Goal: Transaction & Acquisition: Purchase product/service

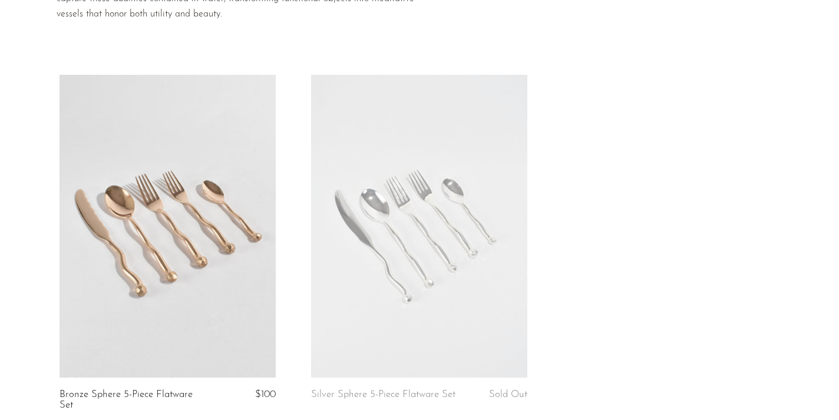
scroll to position [149, 0]
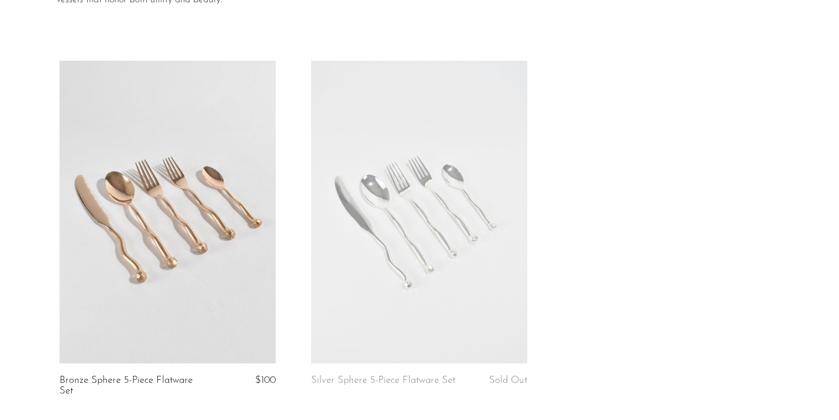
click at [435, 215] on link at bounding box center [419, 212] width 216 height 303
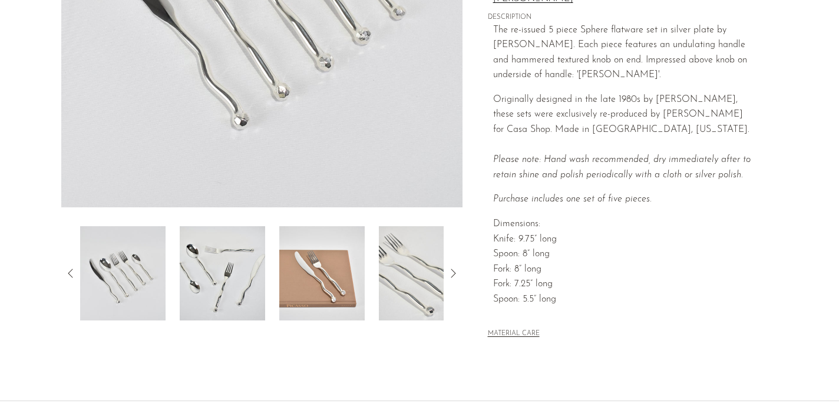
scroll to position [289, 0]
click at [235, 298] on img at bounding box center [222, 273] width 85 height 94
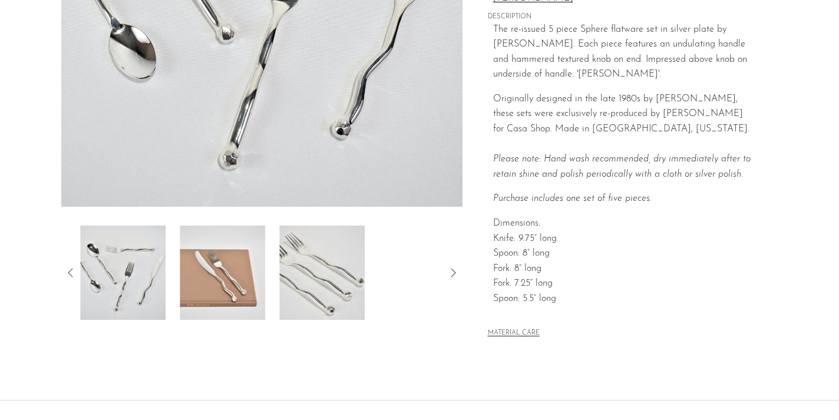
click at [232, 286] on img at bounding box center [222, 273] width 85 height 94
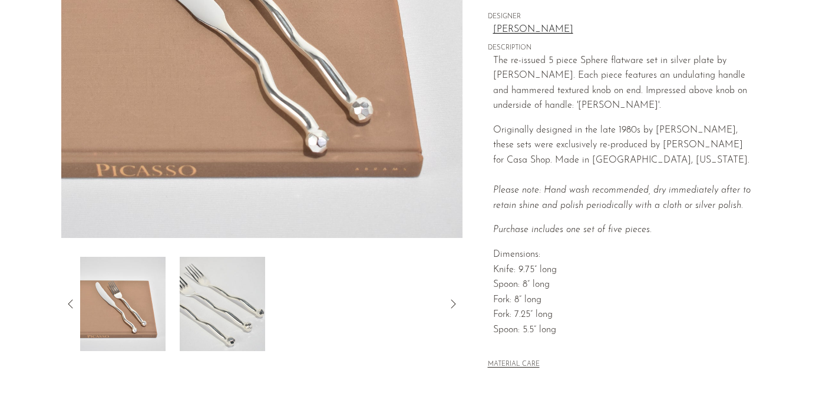
scroll to position [262, 0]
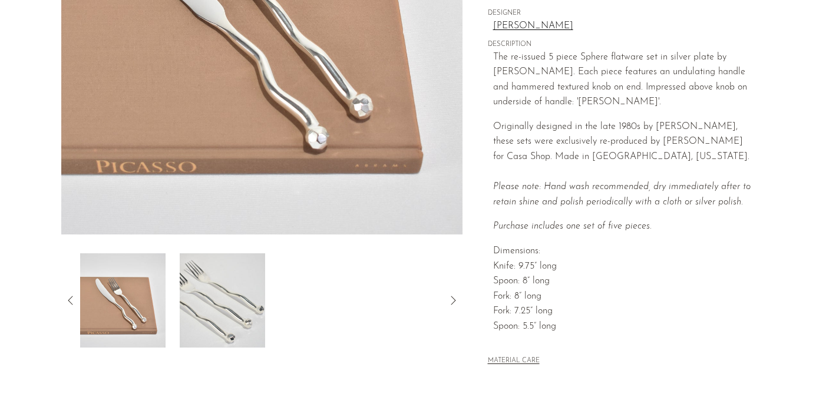
click at [228, 292] on img at bounding box center [222, 300] width 85 height 94
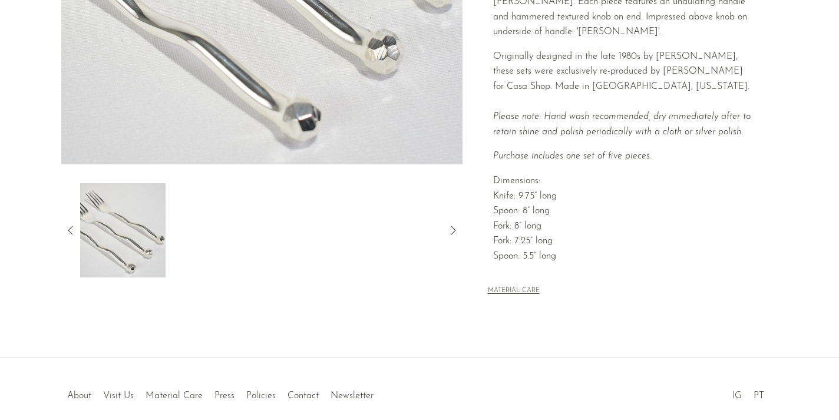
scroll to position [332, 0]
click at [455, 230] on icon at bounding box center [453, 229] width 5 height 9
click at [69, 230] on icon at bounding box center [70, 229] width 5 height 9
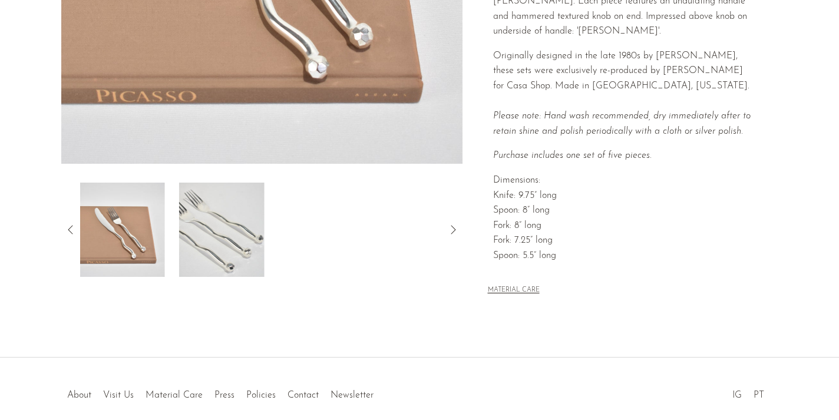
click at [69, 230] on icon at bounding box center [70, 229] width 5 height 9
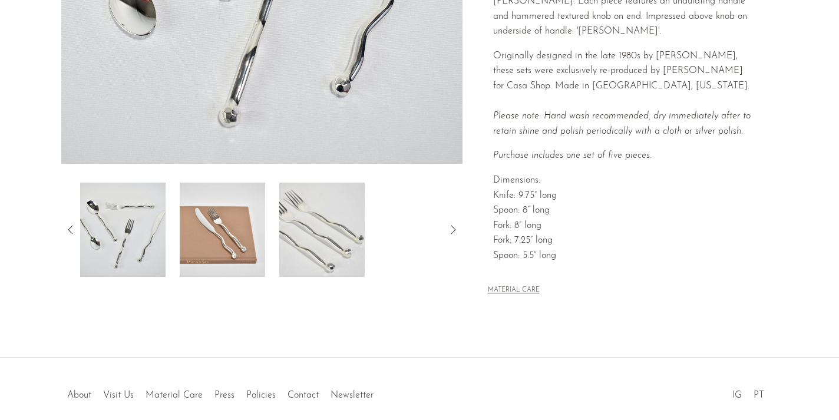
click at [69, 230] on icon at bounding box center [70, 229] width 5 height 9
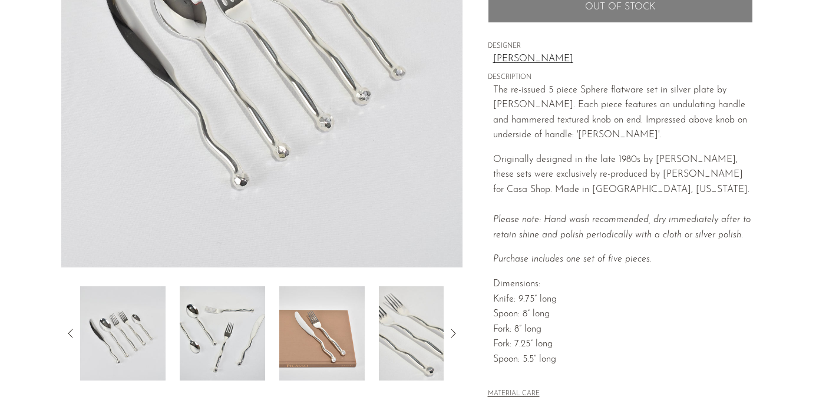
scroll to position [242, 0]
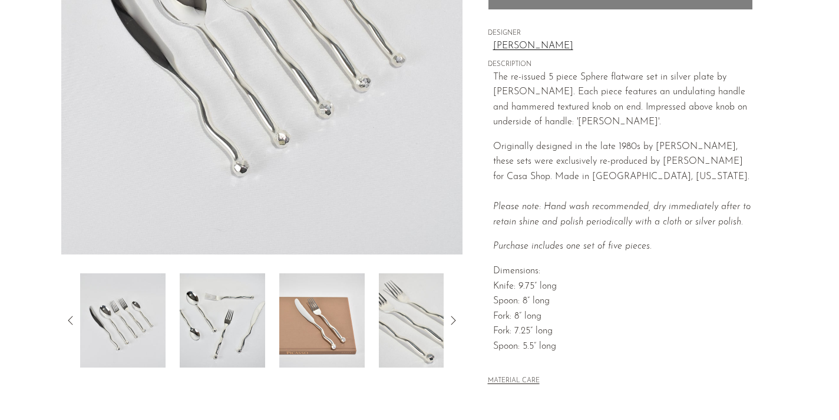
click at [177, 345] on div at bounding box center [262, 320] width 364 height 94
click at [137, 331] on img at bounding box center [122, 320] width 85 height 94
click at [203, 326] on img at bounding box center [222, 320] width 85 height 94
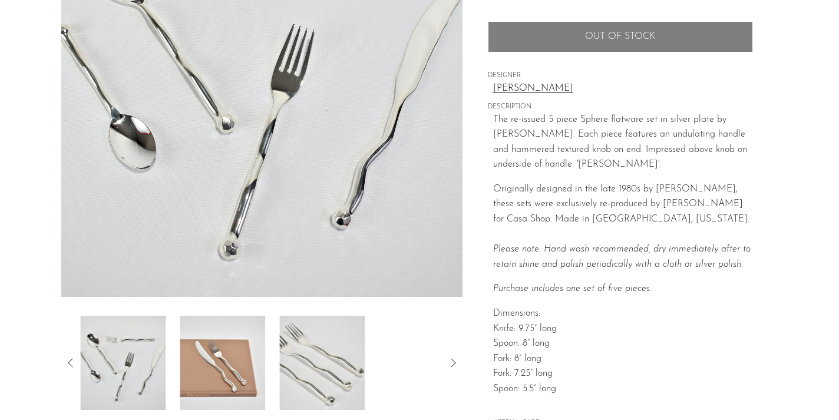
scroll to position [190, 0]
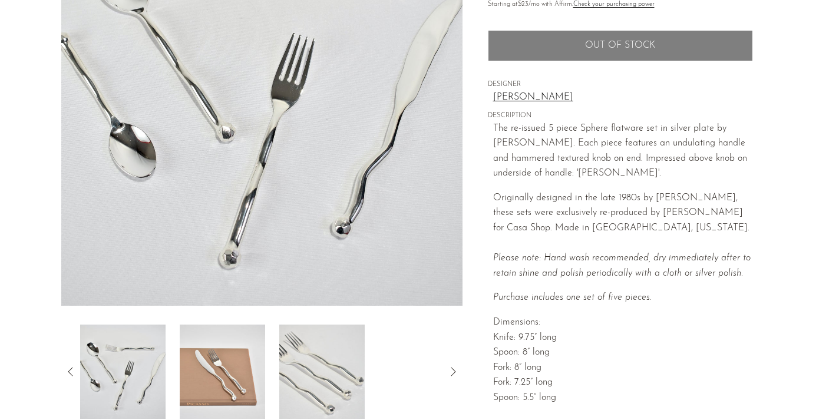
click at [215, 365] on img at bounding box center [222, 372] width 85 height 94
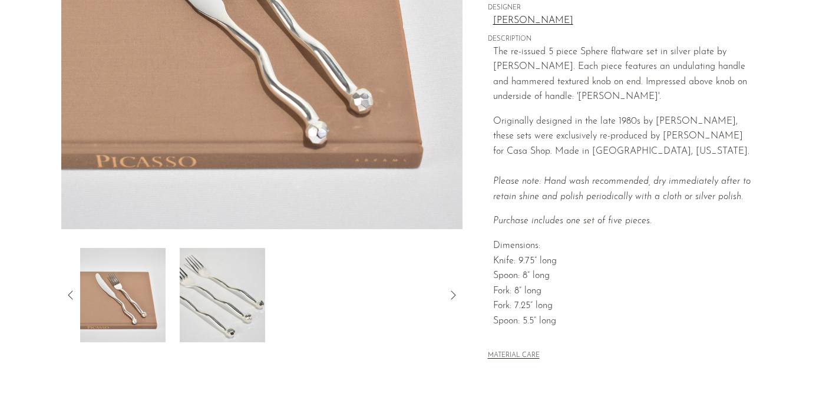
scroll to position [283, 0]
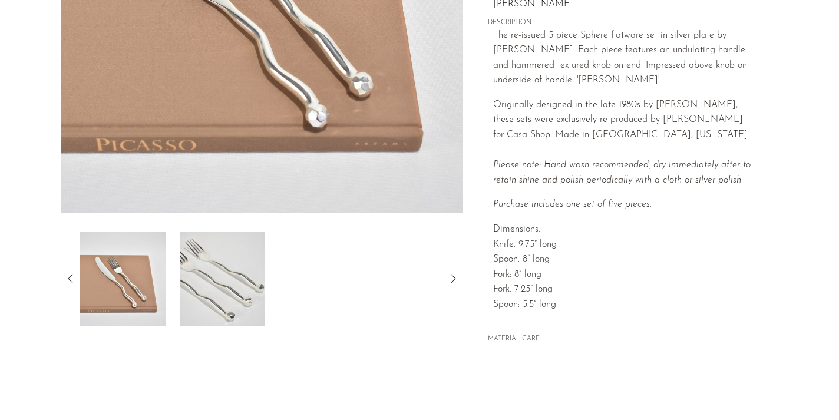
click at [71, 278] on icon at bounding box center [71, 279] width 14 height 14
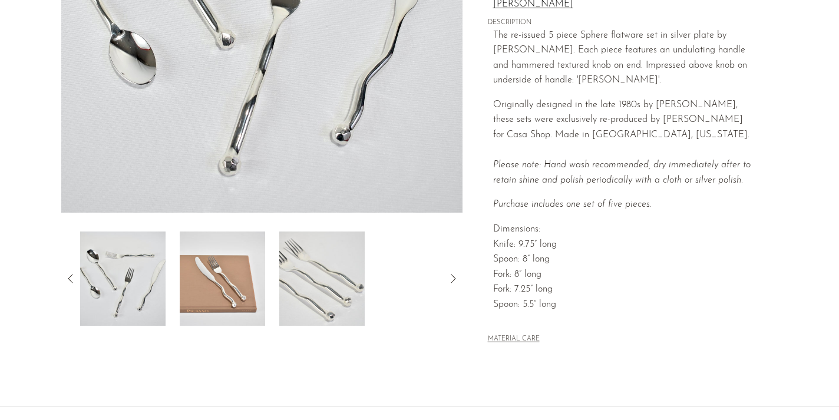
click at [72, 272] on icon at bounding box center [71, 279] width 14 height 14
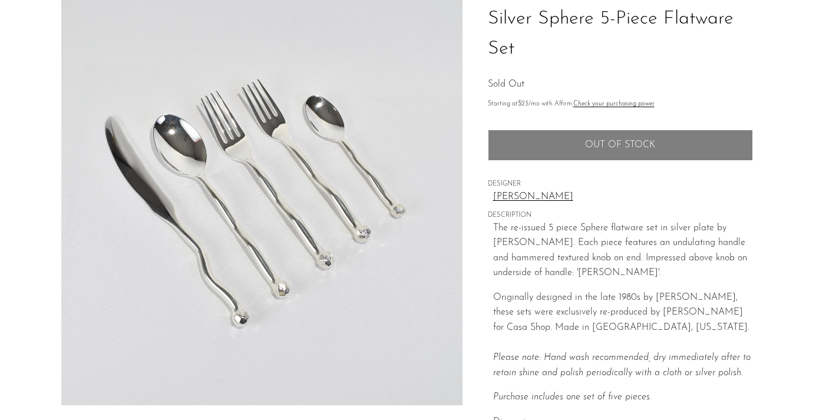
scroll to position [74, 0]
